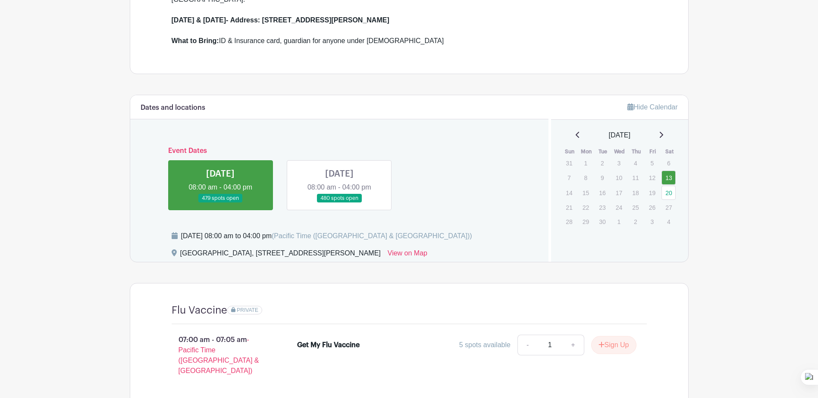
scroll to position [388, 0]
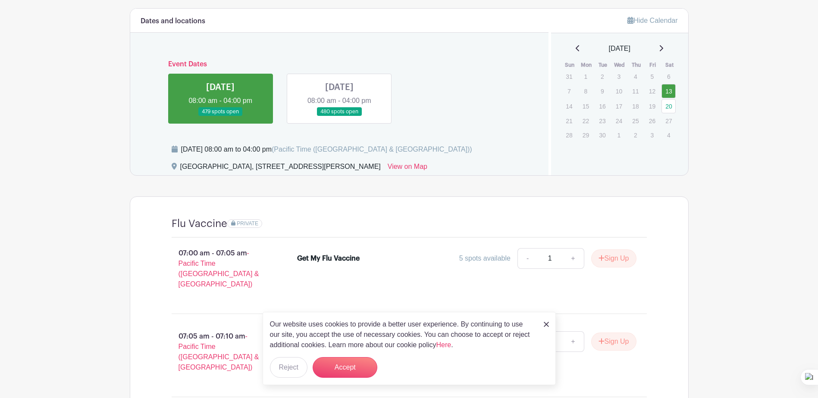
click at [546, 325] on img at bounding box center [546, 324] width 5 height 5
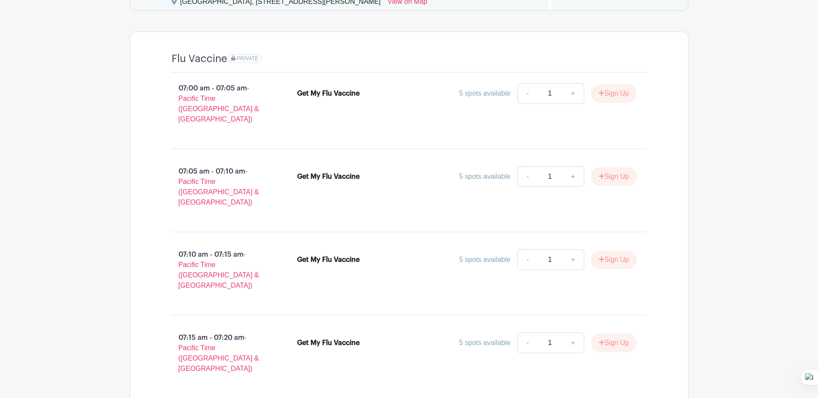
scroll to position [406, 0]
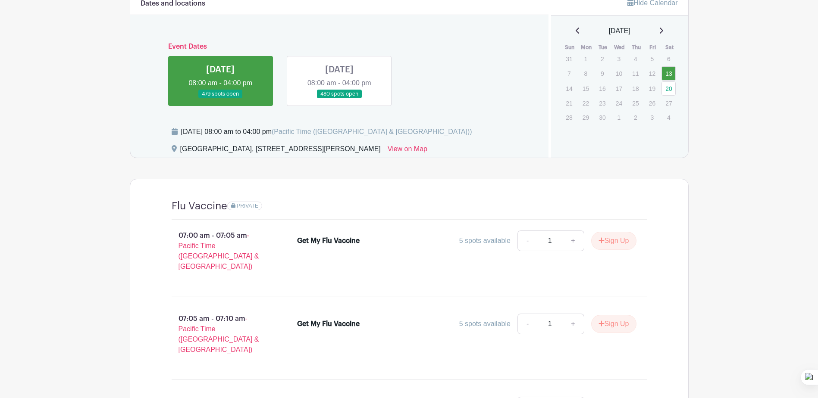
click at [220, 99] on link at bounding box center [220, 99] width 0 height 0
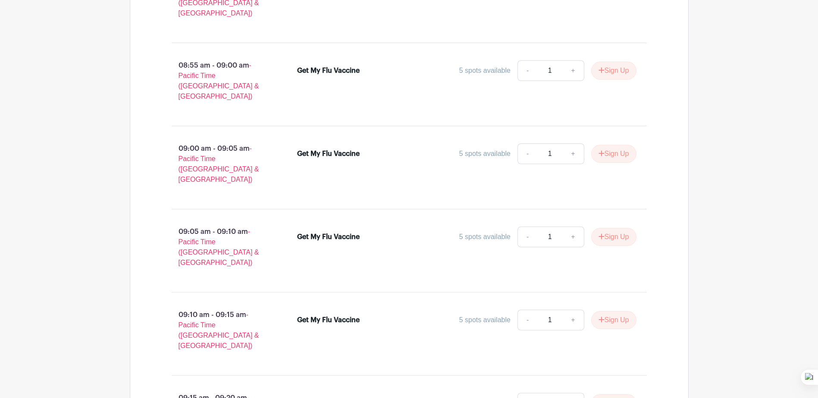
scroll to position [2513, 0]
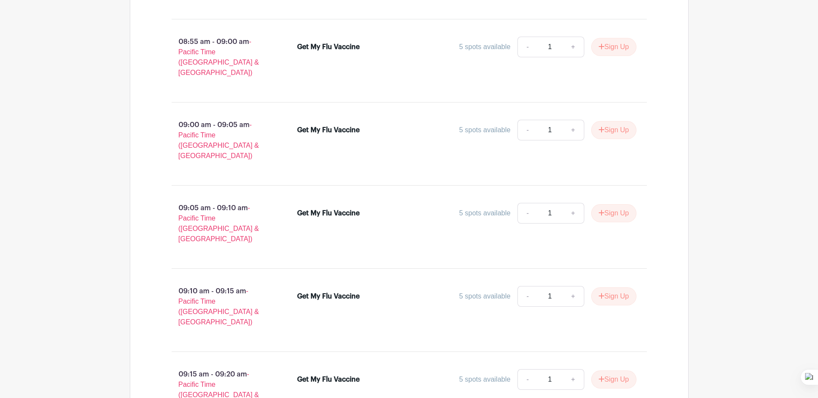
drag, startPoint x: 485, startPoint y: 269, endPoint x: 472, endPoint y: 311, distance: 43.8
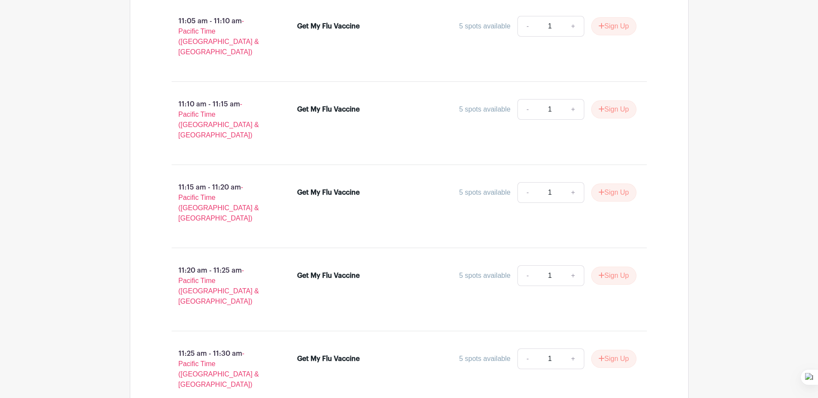
scroll to position [4698, 0]
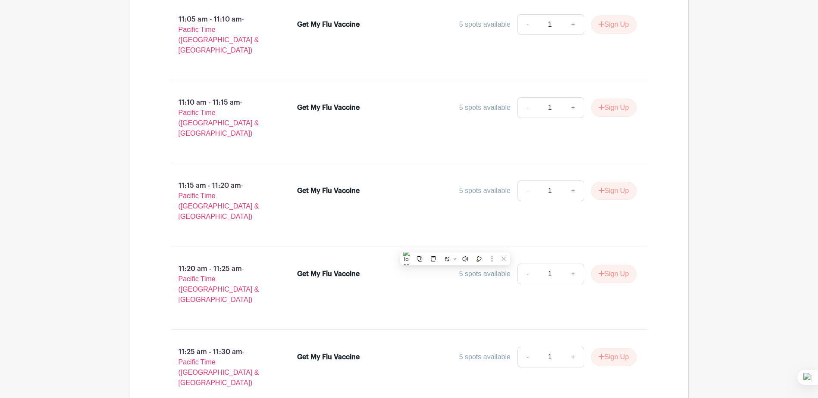
drag, startPoint x: 455, startPoint y: 246, endPoint x: 400, endPoint y: 279, distance: 64.0
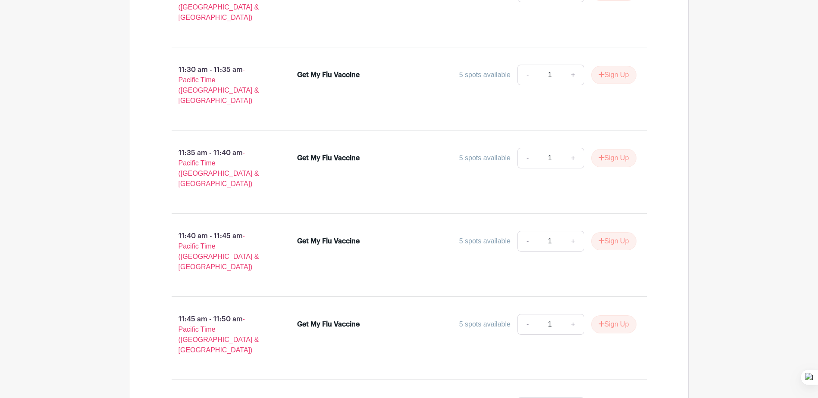
scroll to position [5121, 0]
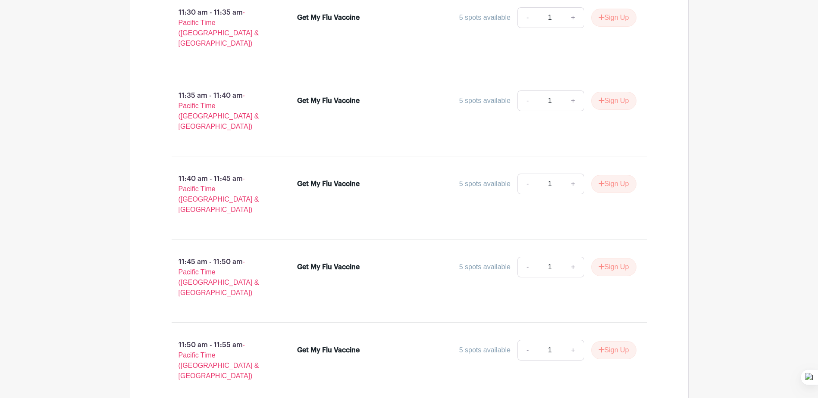
drag, startPoint x: 431, startPoint y: 278, endPoint x: 423, endPoint y: 324, distance: 46.3
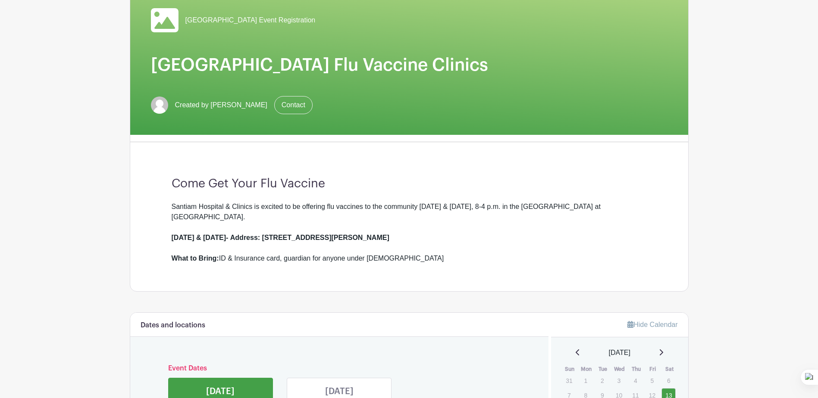
scroll to position [0, 0]
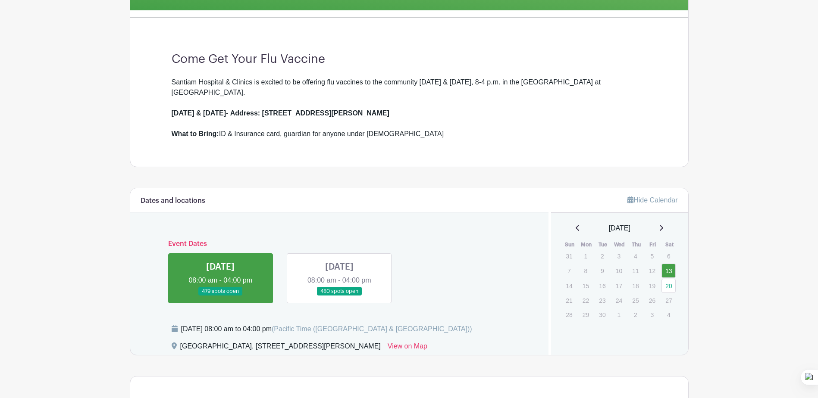
drag, startPoint x: 590, startPoint y: 268, endPoint x: 586, endPoint y: 303, distance: 35.6
